Goal: Navigation & Orientation: Find specific page/section

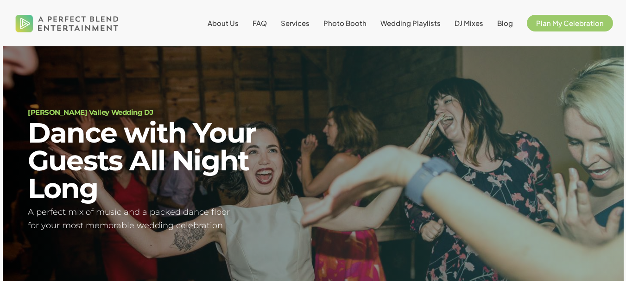
scroll to position [28, 0]
click at [303, 24] on span "Services" at bounding box center [295, 23] width 29 height 9
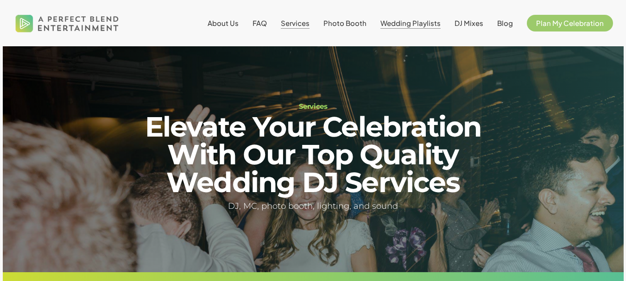
click at [432, 25] on li "Wedding Playlists" at bounding box center [410, 23] width 74 height 46
click at [481, 24] on span "DJ Mixes" at bounding box center [468, 23] width 29 height 9
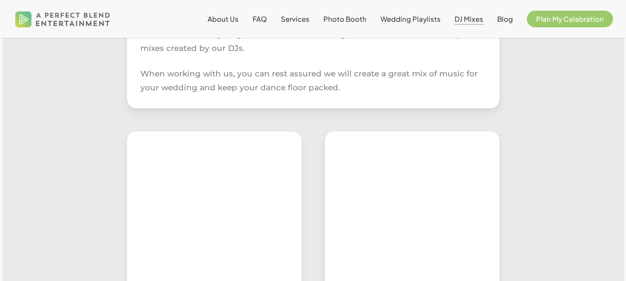
scroll to position [40, 0]
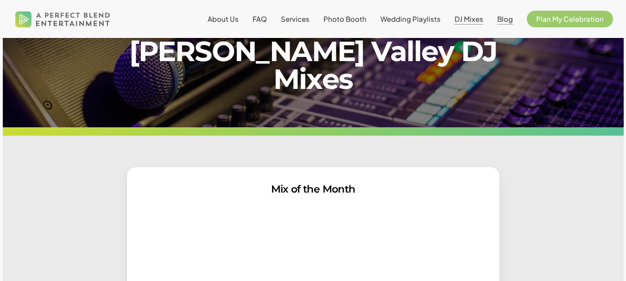
click at [502, 19] on span "Blog" at bounding box center [505, 18] width 16 height 9
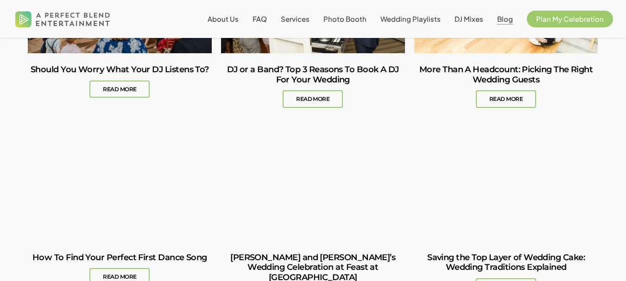
scroll to position [989, 0]
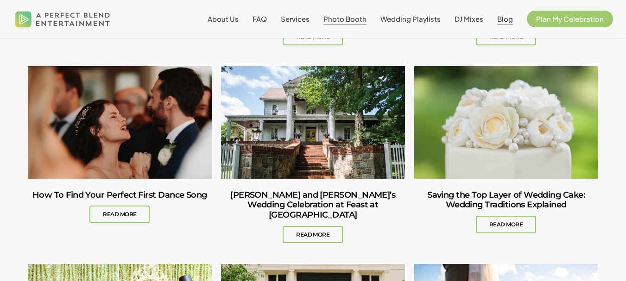
click at [356, 16] on span "Photo Booth" at bounding box center [344, 18] width 43 height 9
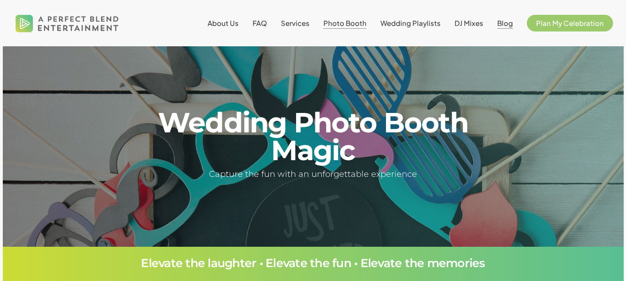
click at [505, 27] on span "Blog" at bounding box center [505, 23] width 16 height 9
